Goal: Information Seeking & Learning: Learn about a topic

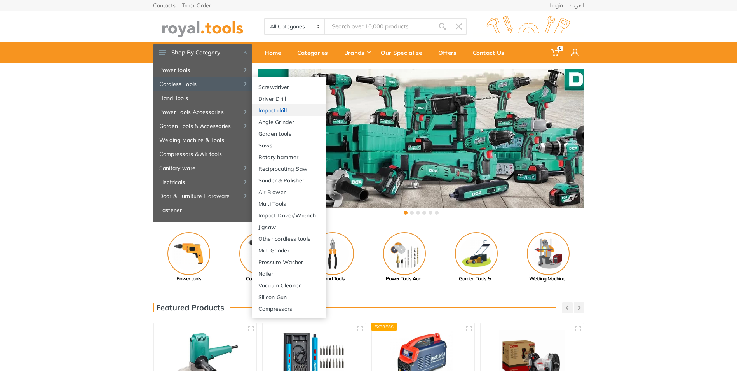
click at [281, 113] on link "Impact drill" at bounding box center [289, 110] width 74 height 12
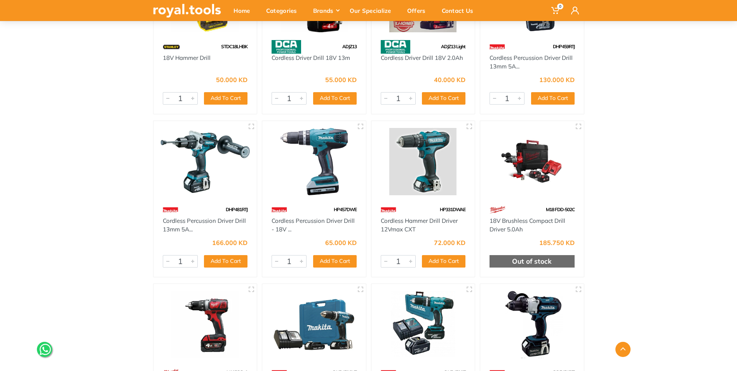
scroll to position [117, 0]
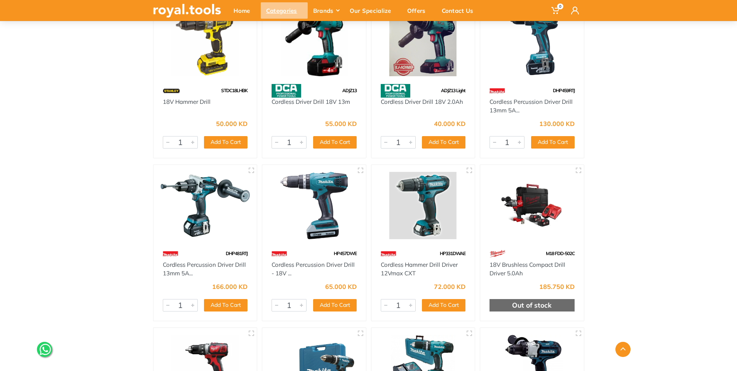
click at [278, 12] on div "Categories" at bounding box center [284, 10] width 47 height 16
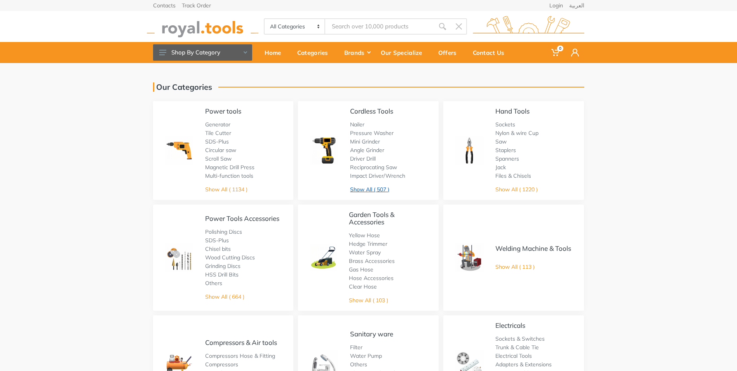
click at [369, 190] on link "Show All ( 507 )" at bounding box center [369, 189] width 39 height 7
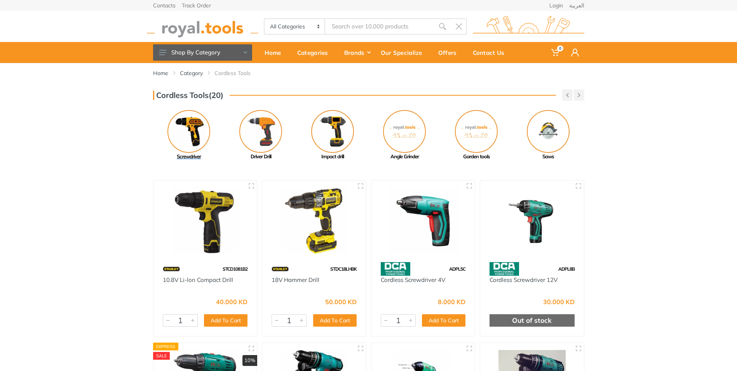
click at [183, 141] on img at bounding box center [188, 131] width 43 height 43
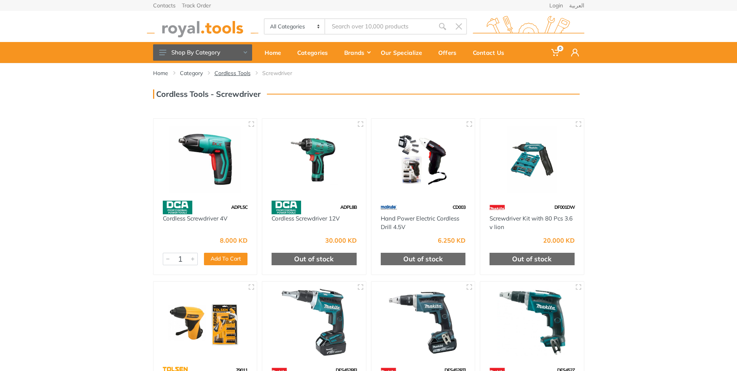
click at [237, 73] on link "Cordless Tools" at bounding box center [233, 73] width 36 height 8
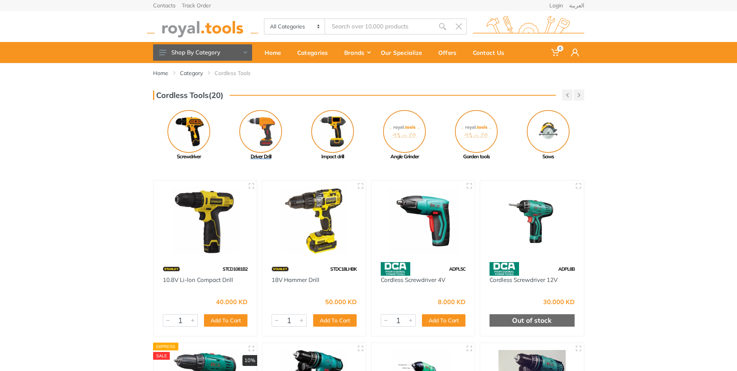
click at [258, 137] on img at bounding box center [260, 131] width 43 height 43
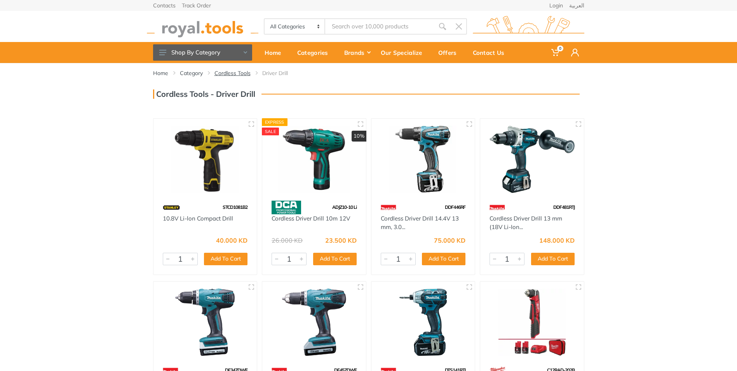
click at [228, 73] on link "Cordless Tools" at bounding box center [233, 73] width 36 height 8
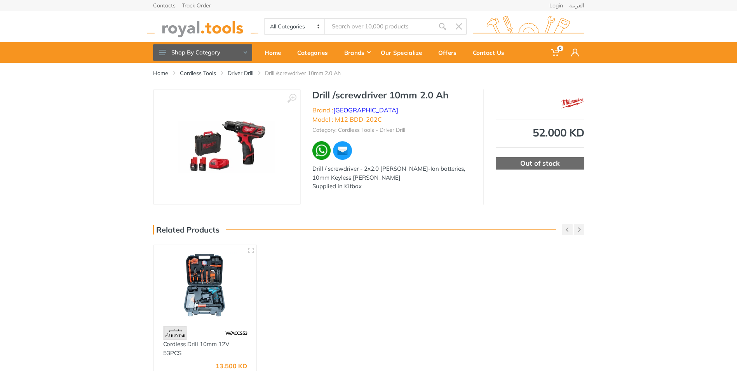
click at [251, 130] on img at bounding box center [226, 147] width 97 height 52
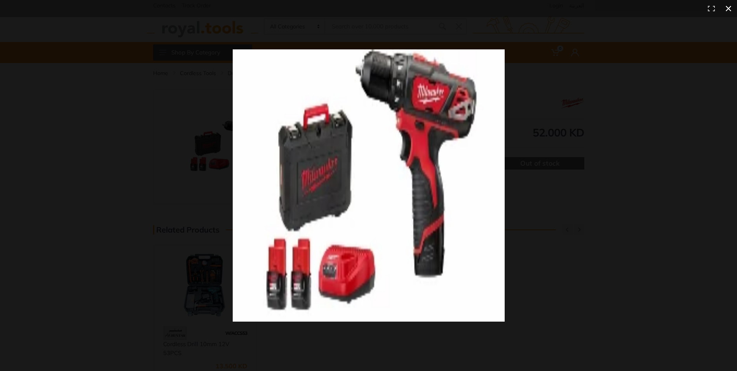
click at [715, 115] on div at bounding box center [531, 199] width 596 height 300
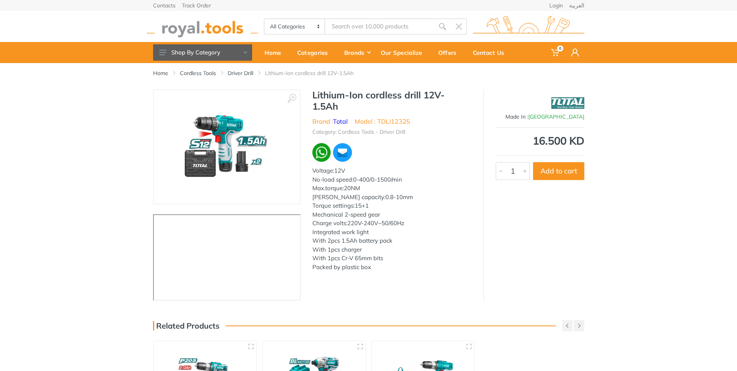
click at [245, 156] on img at bounding box center [227, 147] width 124 height 98
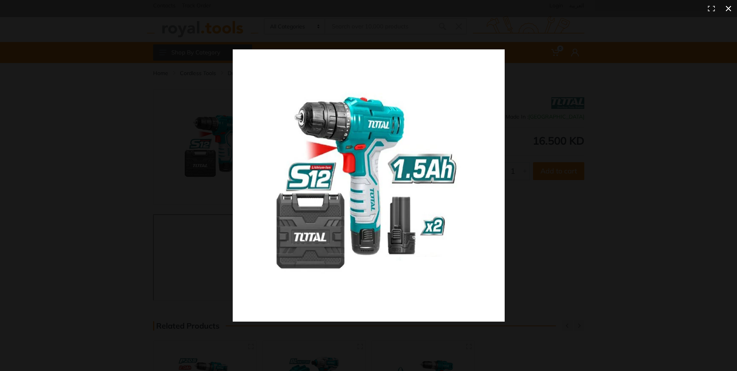
click at [579, 148] on div at bounding box center [531, 199] width 596 height 300
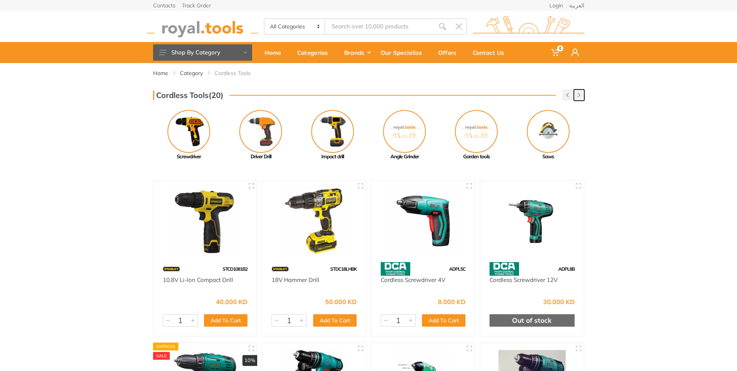
click at [579, 95] on icon "button" at bounding box center [579, 95] width 3 height 4
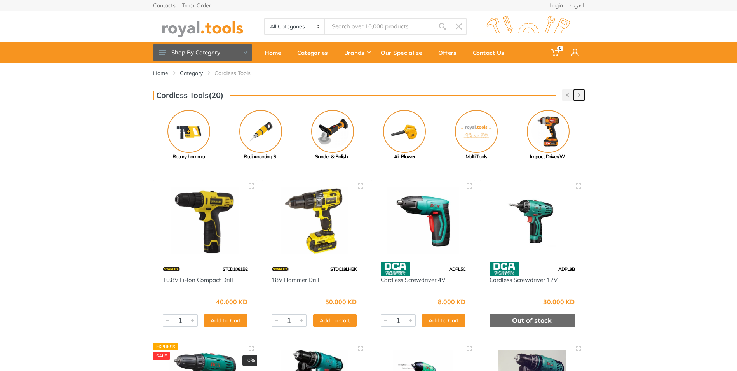
click at [582, 90] on button "button" at bounding box center [579, 94] width 10 height 11
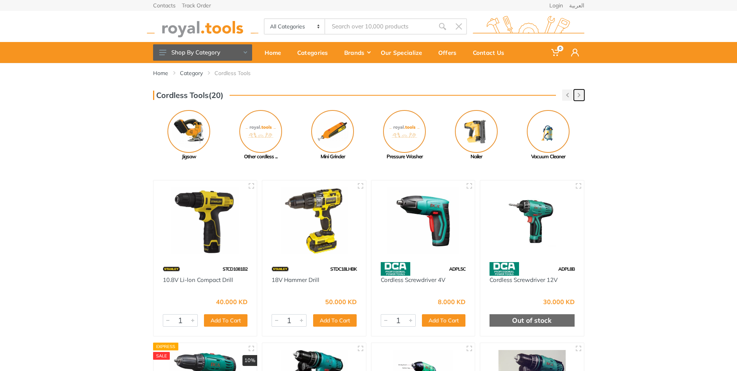
click at [581, 91] on button "button" at bounding box center [579, 94] width 10 height 11
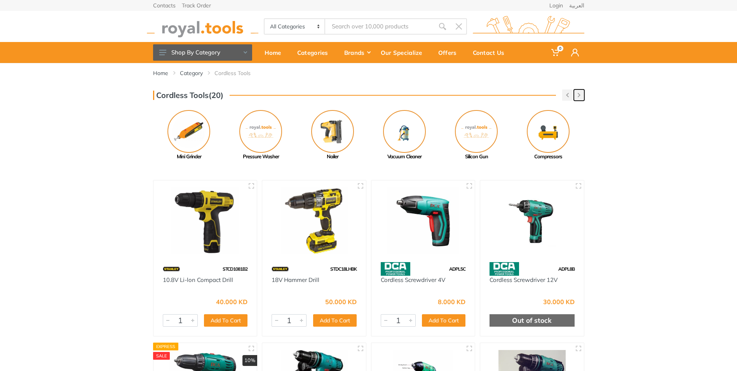
click at [581, 91] on button "button" at bounding box center [579, 94] width 10 height 11
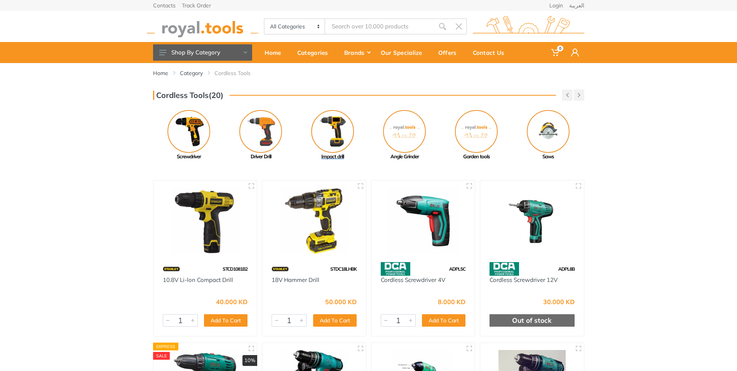
click at [327, 139] on img at bounding box center [332, 131] width 43 height 43
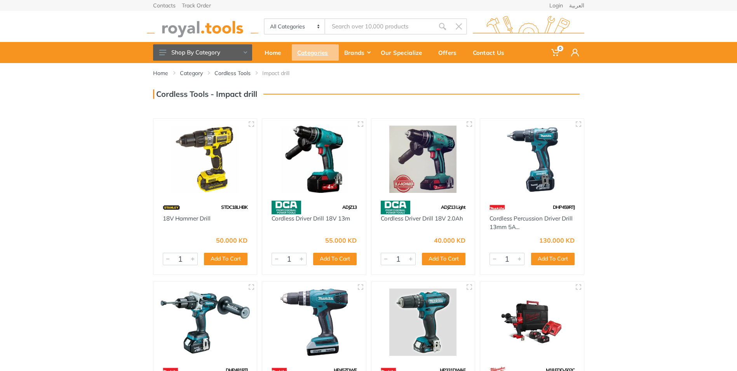
click at [301, 45] on div "Categories" at bounding box center [315, 52] width 47 height 16
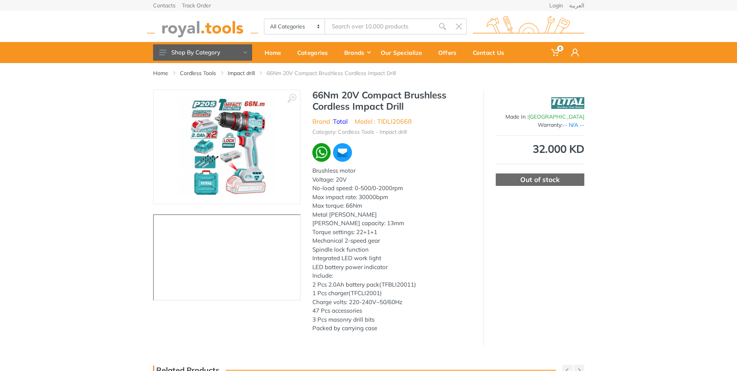
click at [230, 138] on img at bounding box center [227, 147] width 98 height 98
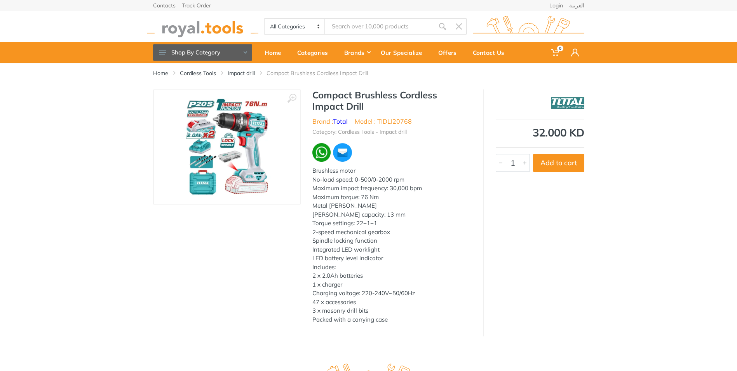
click at [265, 163] on img at bounding box center [227, 147] width 98 height 98
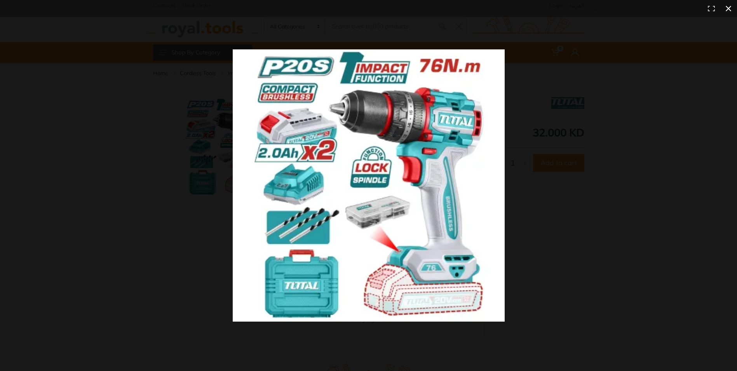
click at [550, 105] on div at bounding box center [531, 199] width 596 height 300
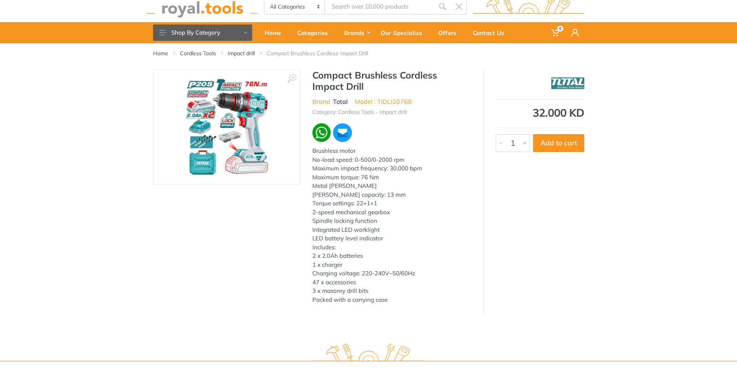
scroll to position [39, 0]
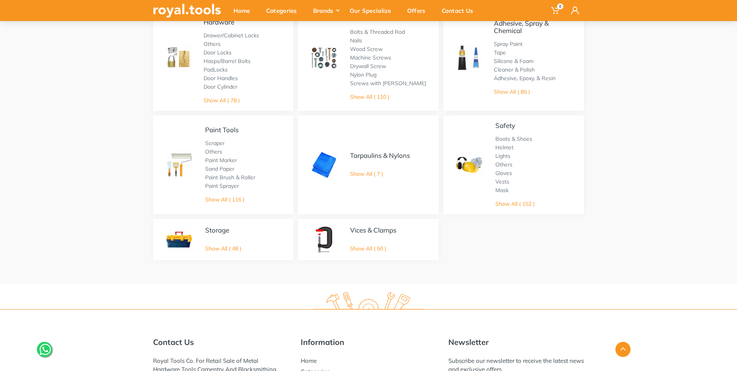
scroll to position [427, 0]
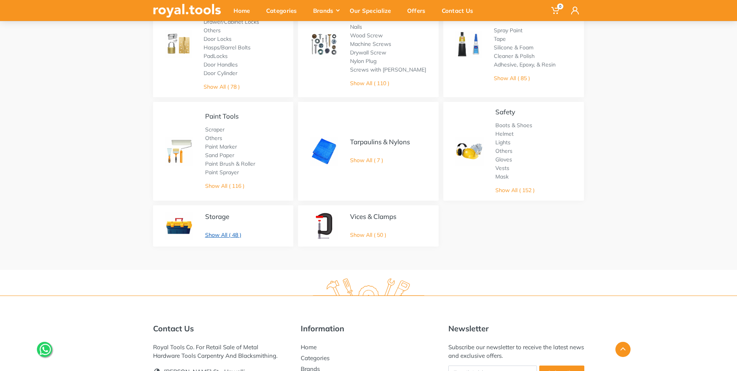
click at [220, 234] on link "Show All ( 48 )" at bounding box center [223, 234] width 36 height 7
